Goal: Check status: Check status

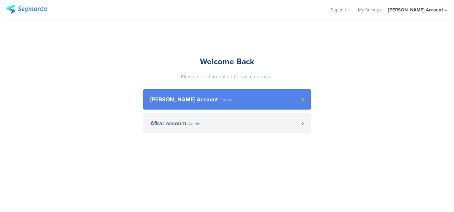
click at [186, 100] on span "[PERSON_NAME] Account" at bounding box center [183, 100] width 67 height 6
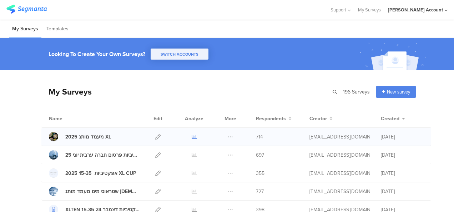
click at [192, 136] on icon at bounding box center [194, 136] width 5 height 5
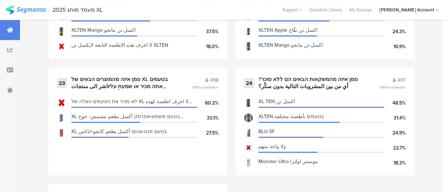
scroll to position [1466, 0]
